Goal: Check status: Check status

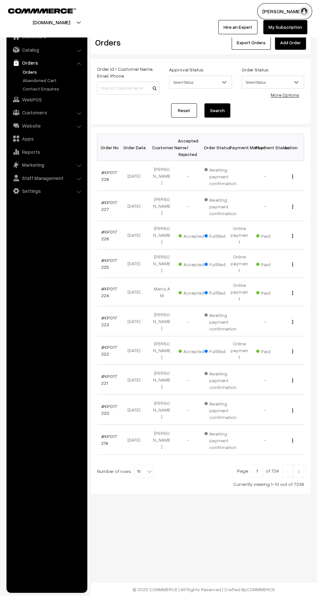
click at [113, 172] on link "#KP017228" at bounding box center [109, 176] width 16 height 12
